Goal: Information Seeking & Learning: Learn about a topic

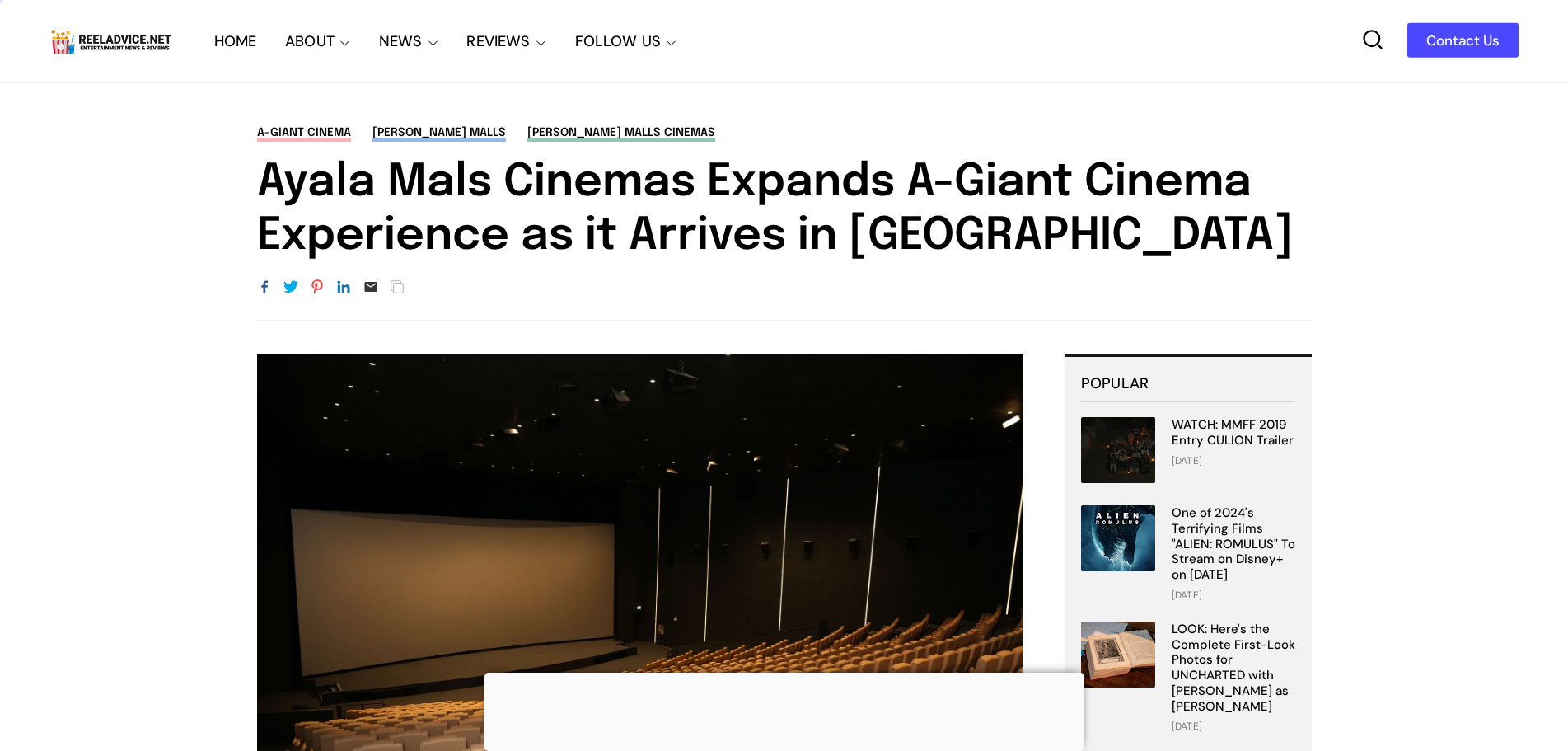
click at [223, 39] on link "HOME" at bounding box center [236, 41] width 43 height 82
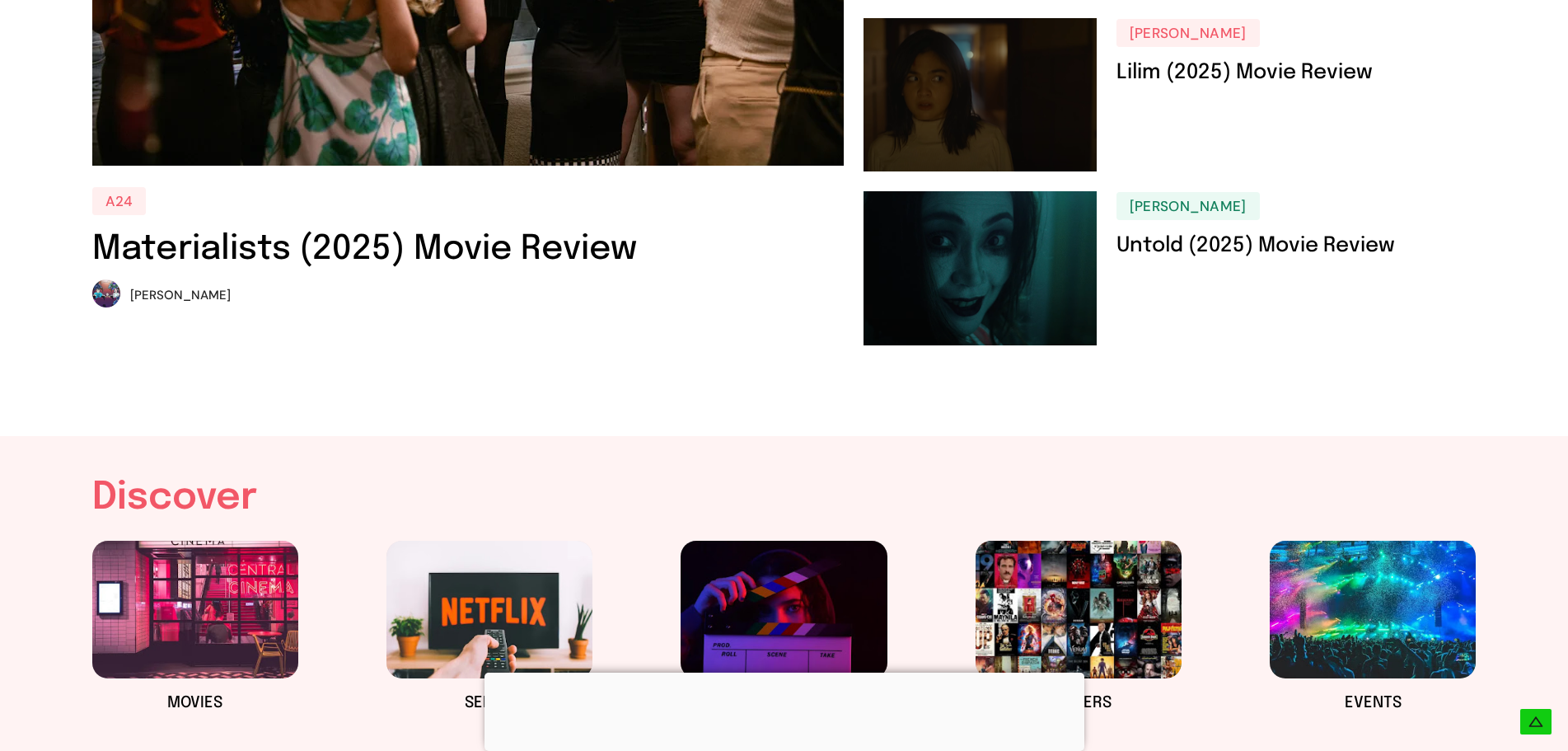
scroll to position [577, 0]
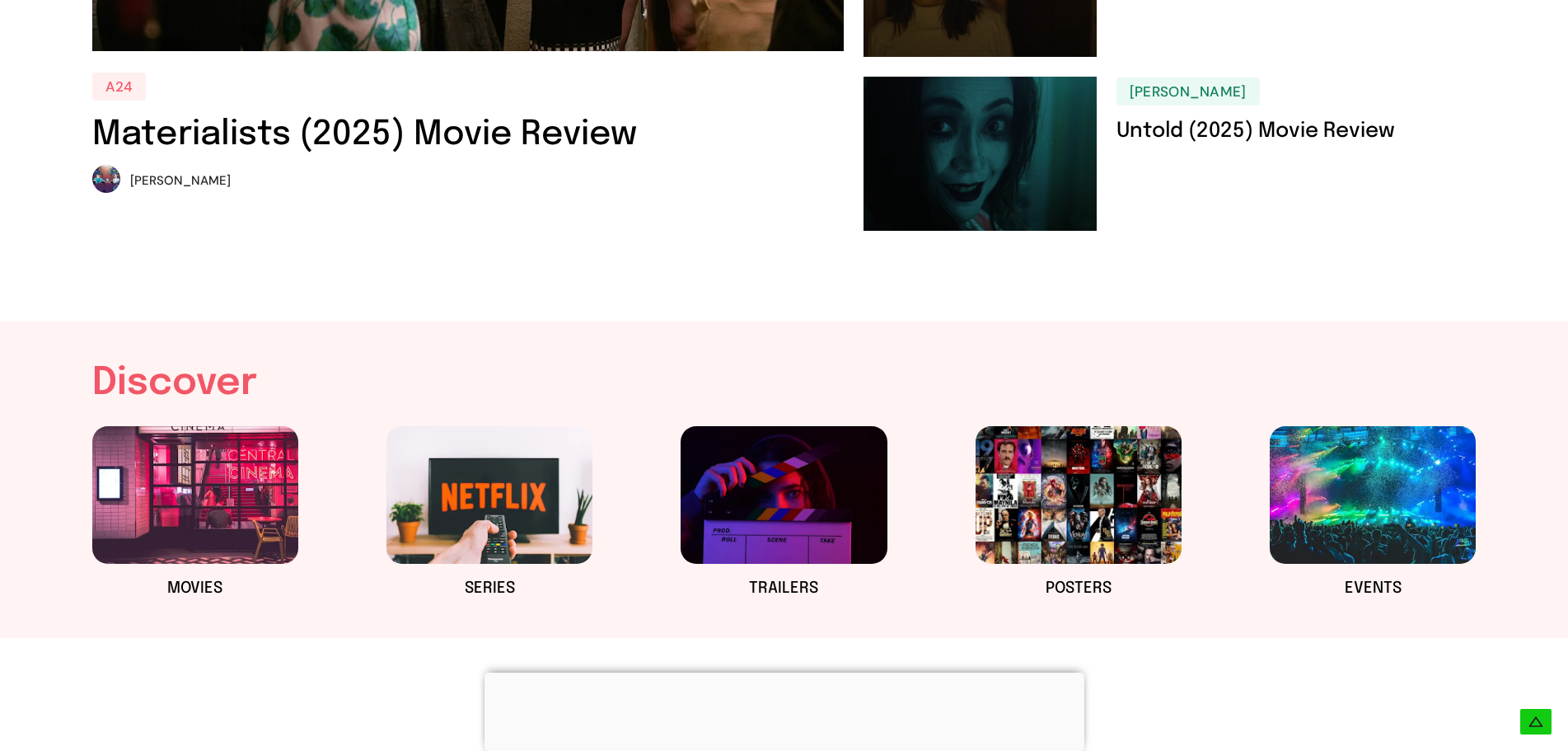
click at [776, 673] on div at bounding box center [784, 673] width 600 height 0
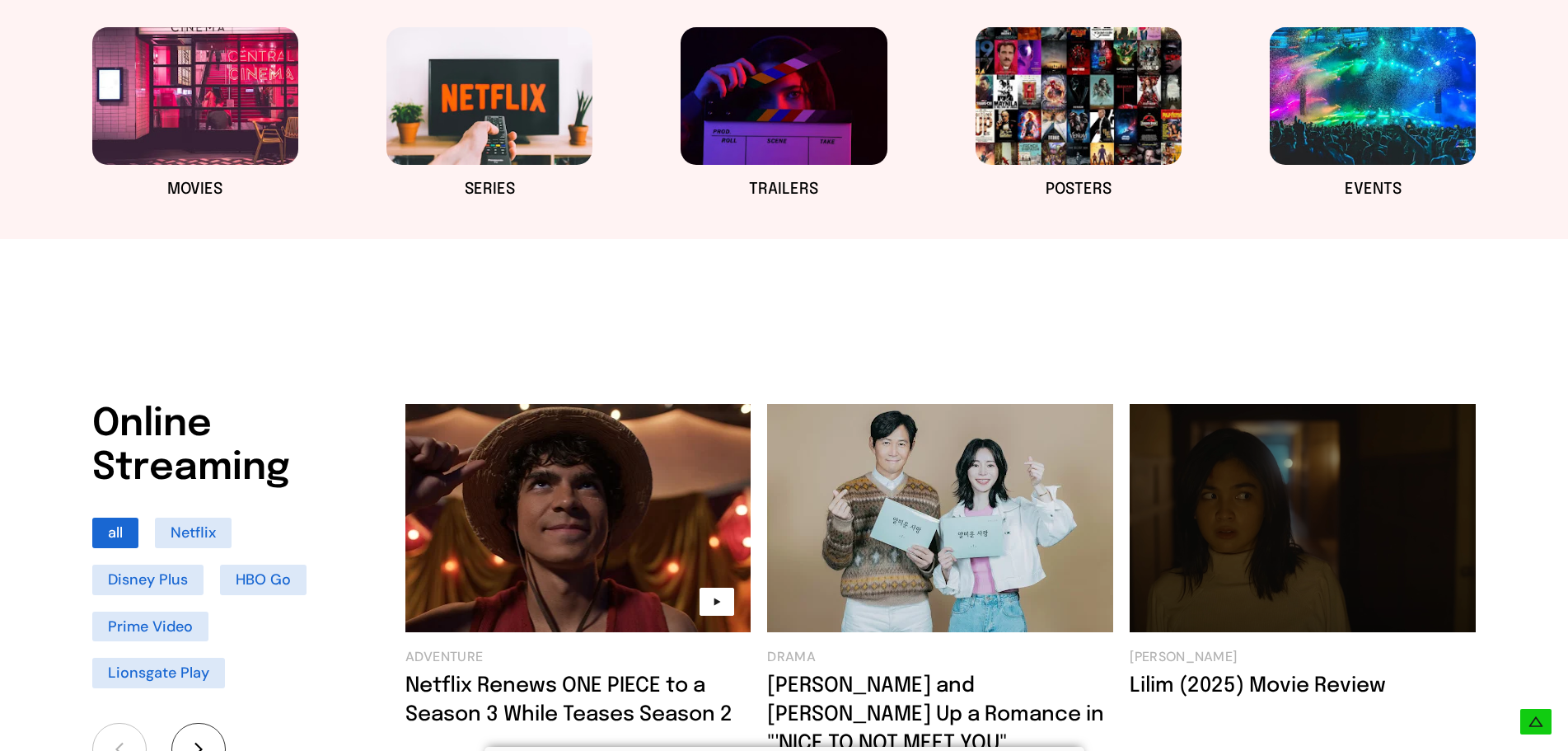
scroll to position [989, 0]
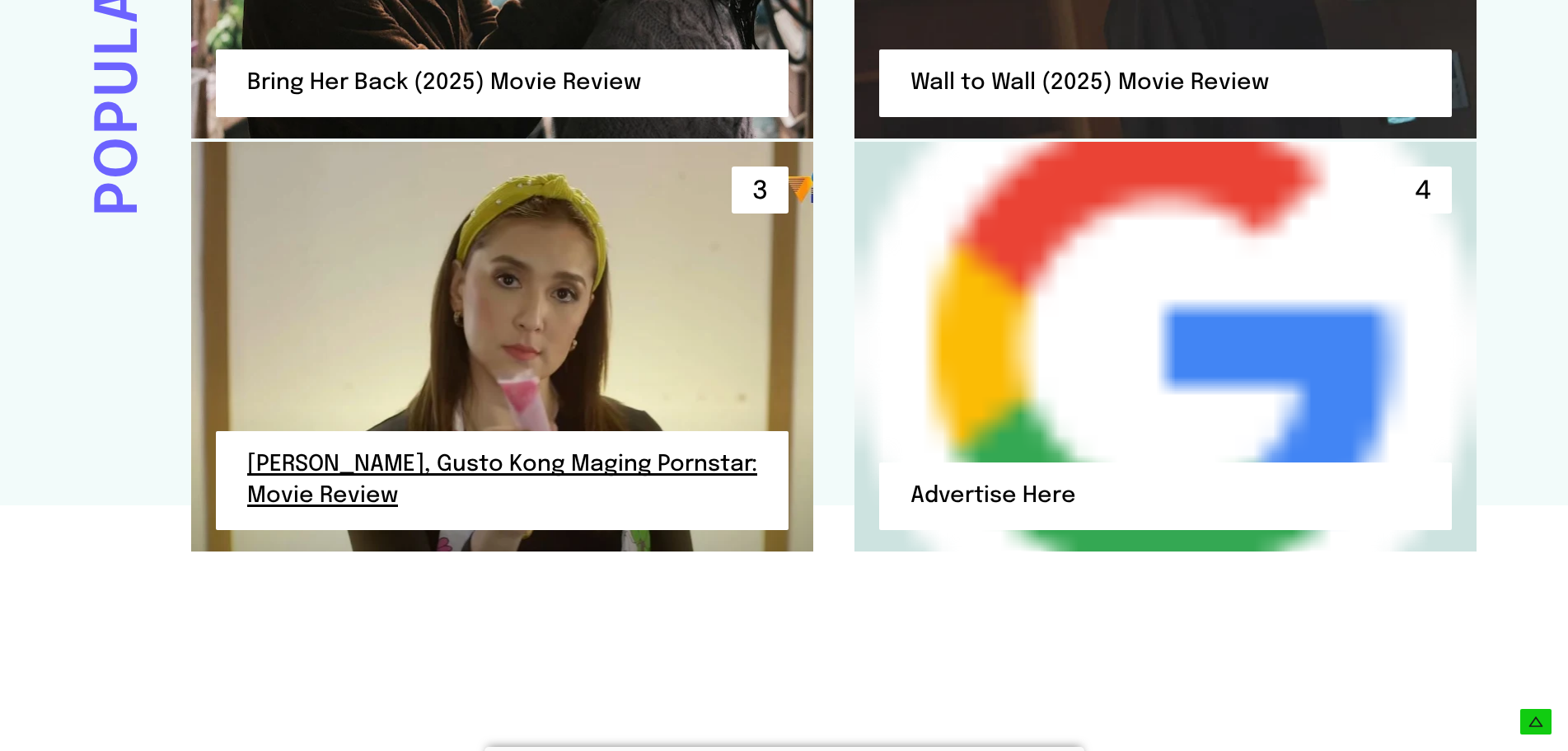
scroll to position [4369, 0]
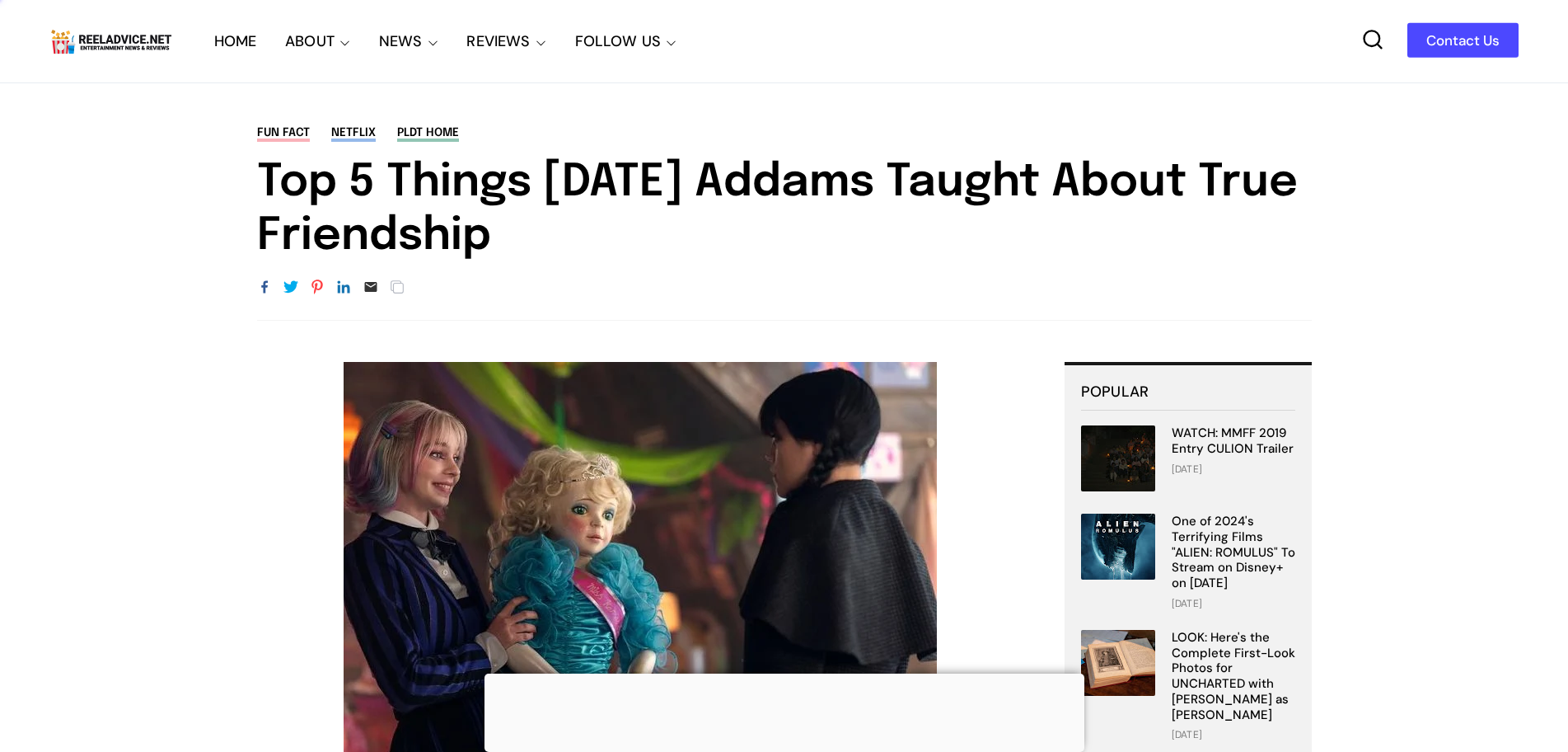
click at [132, 42] on img at bounding box center [110, 41] width 124 height 32
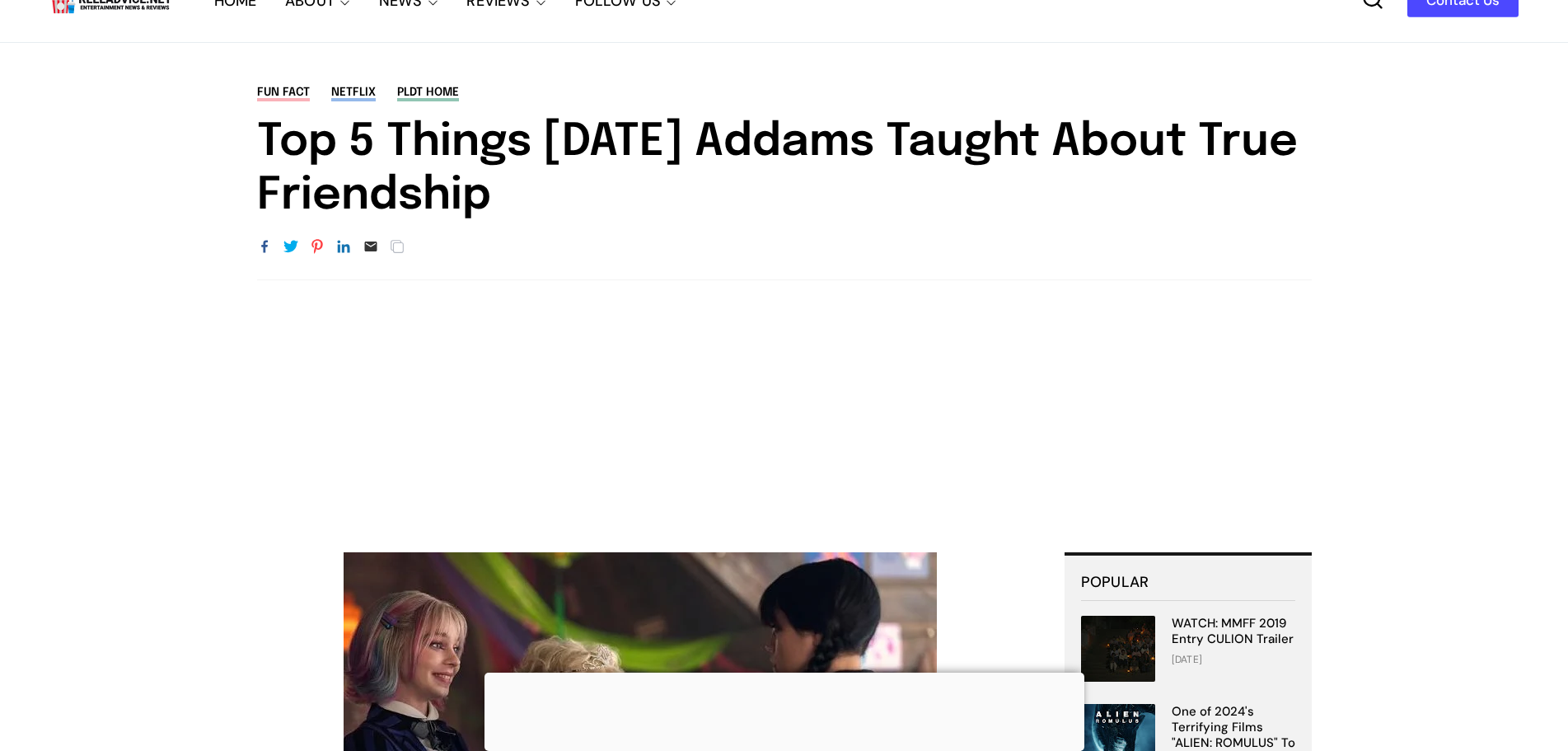
scroll to position [329, 0]
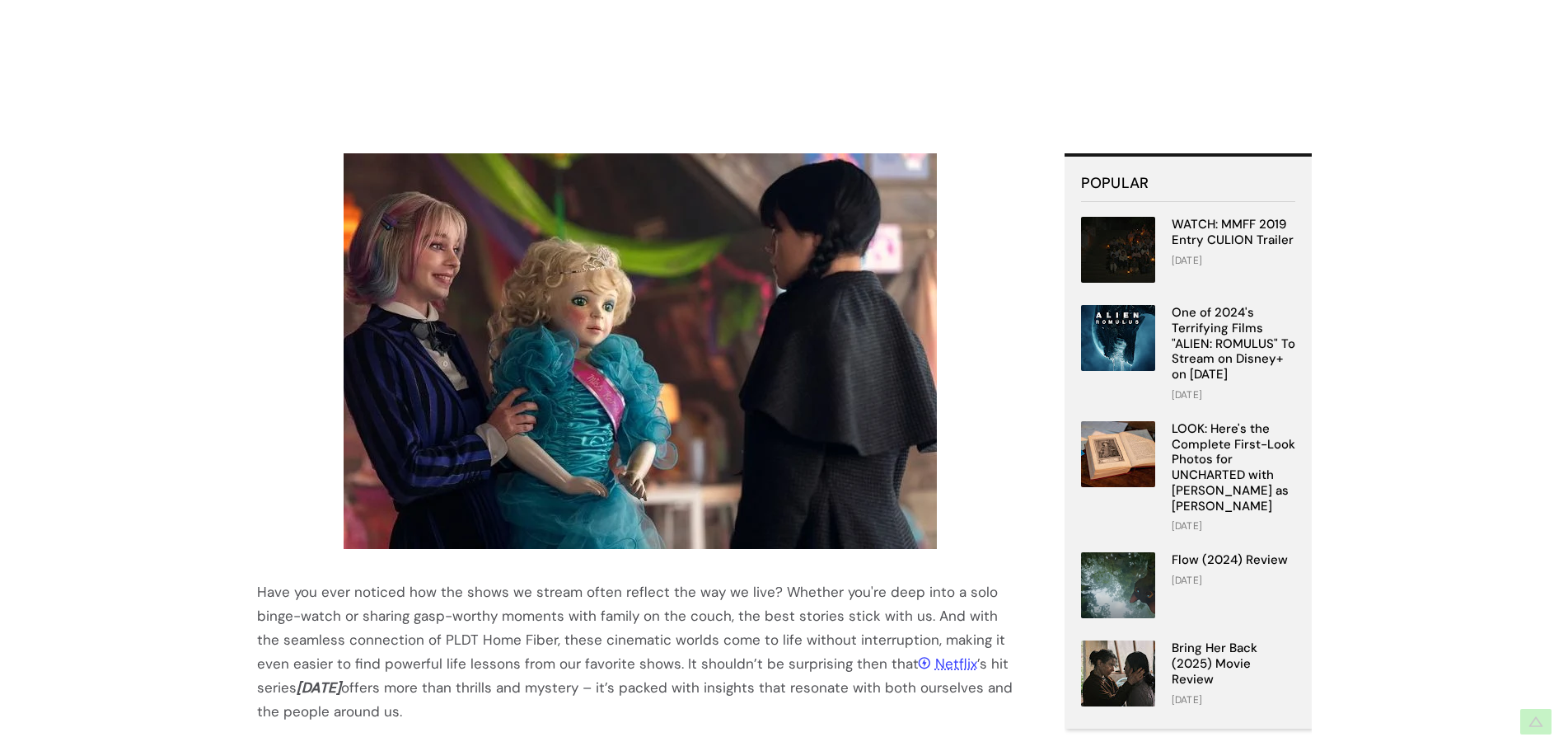
scroll to position [238, 0]
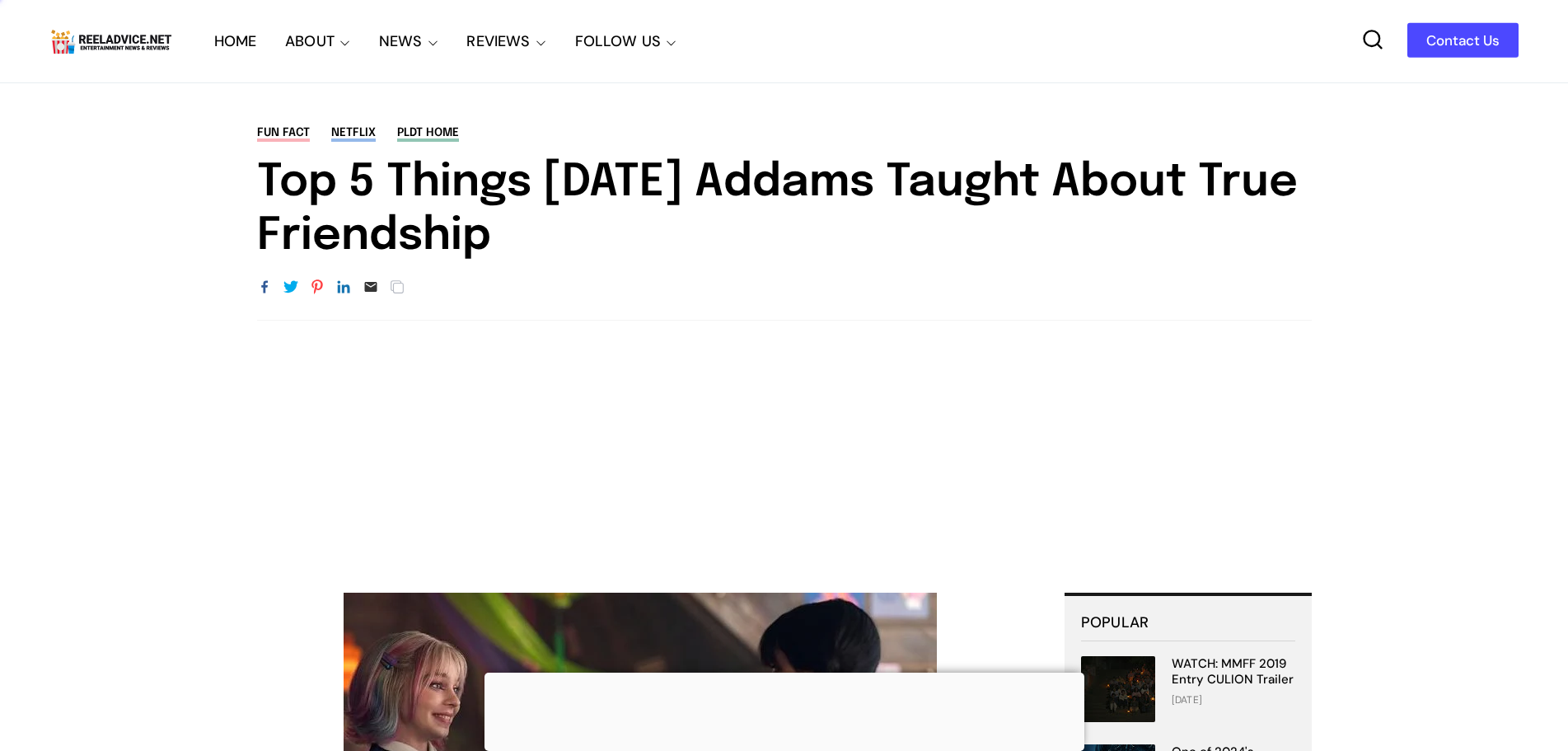
click at [117, 19] on div "Reel Advice Movie Reviews" at bounding box center [131, 41] width 165 height 82
click at [117, 38] on img at bounding box center [110, 41] width 124 height 32
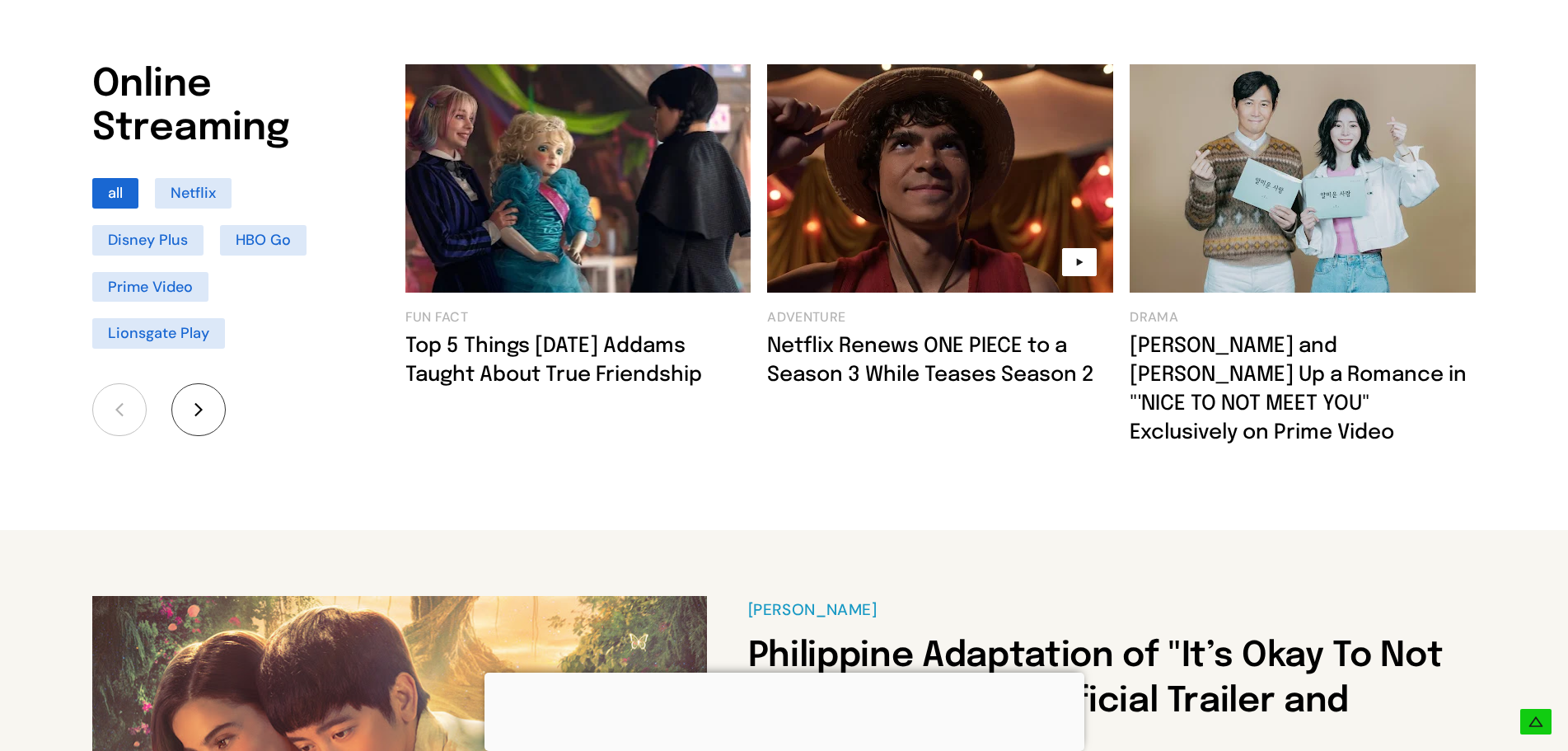
scroll to position [1319, 0]
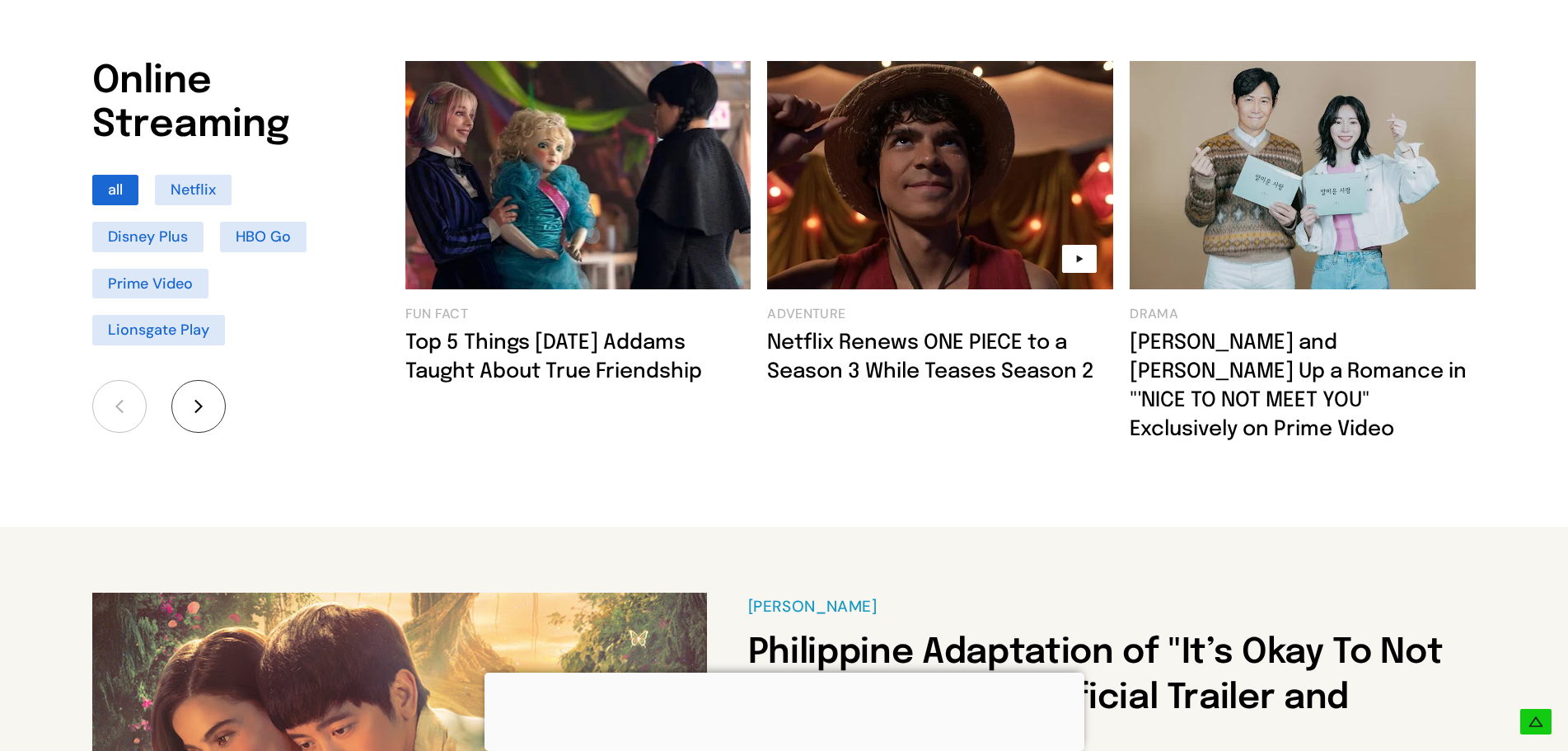
click at [528, 167] on img at bounding box center [578, 175] width 346 height 229
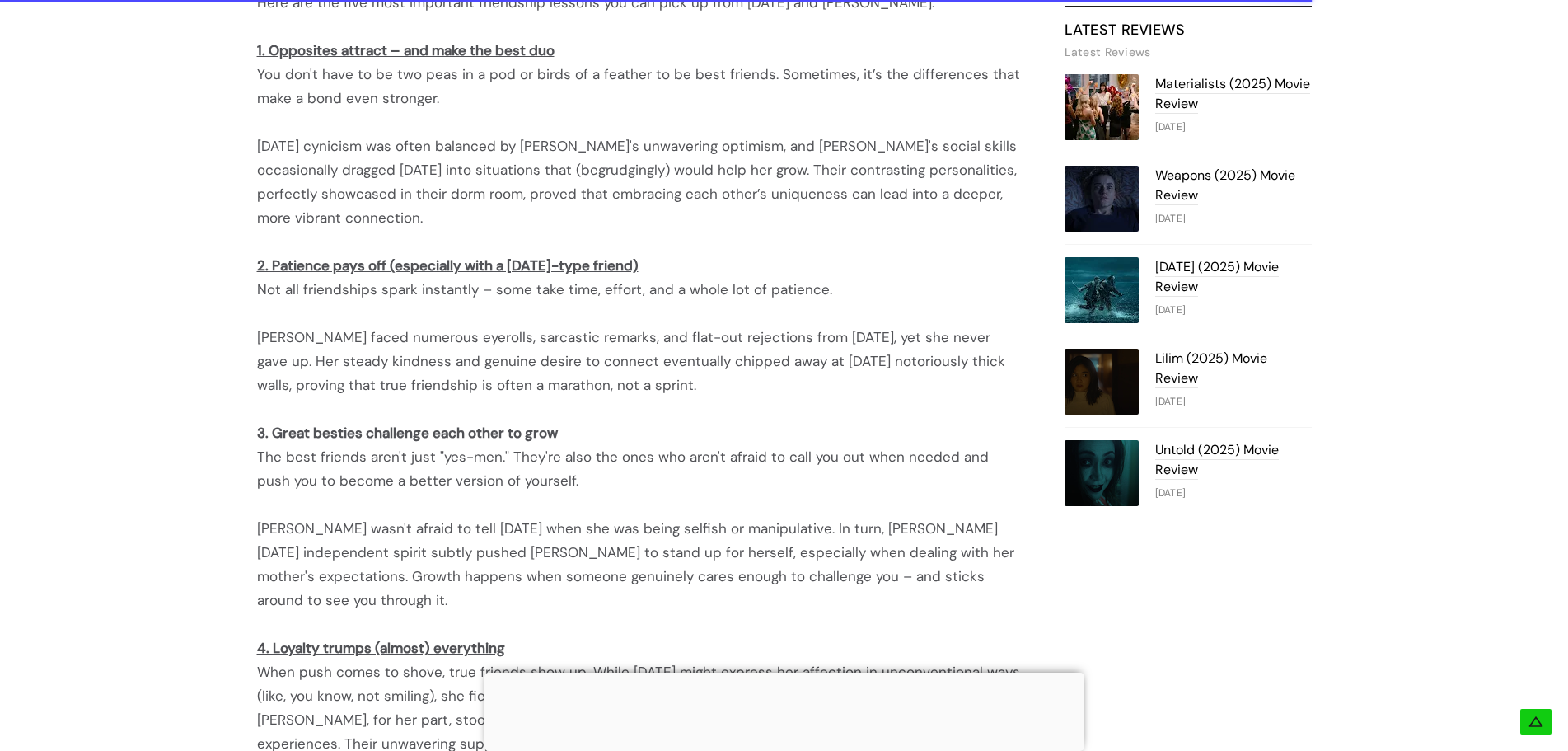
scroll to position [1236, 0]
